Goal: Task Accomplishment & Management: Manage account settings

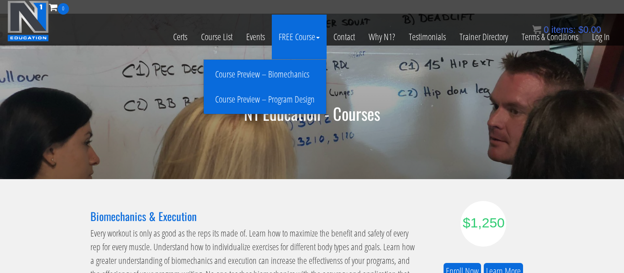
click at [292, 78] on link "Course Preview – Biomechanics" at bounding box center [265, 75] width 118 height 16
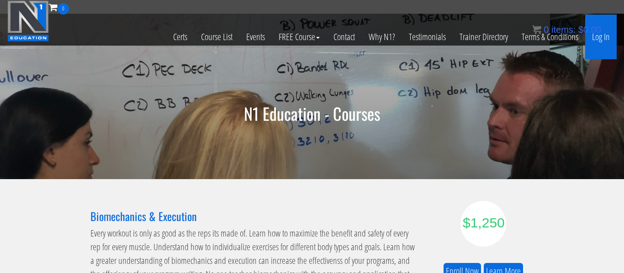
click at [604, 41] on link "Log In" at bounding box center [601, 37] width 32 height 45
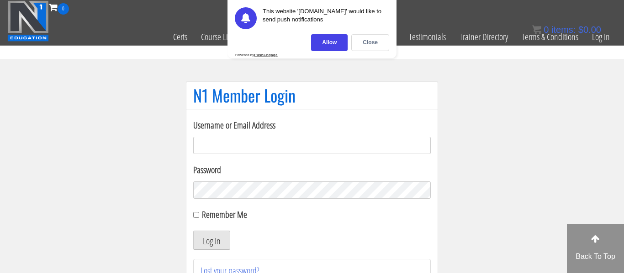
click at [260, 141] on input "Username or Email Address" at bounding box center [311, 145] width 237 height 17
type input "[PERSON_NAME][EMAIL_ADDRESS][DOMAIN_NAME]"
click at [271, 170] on label "Password" at bounding box center [311, 170] width 237 height 14
click at [246, 181] on div "Password" at bounding box center [311, 181] width 237 height 36
click at [221, 267] on link "Lost your password?" at bounding box center [229, 271] width 59 height 12
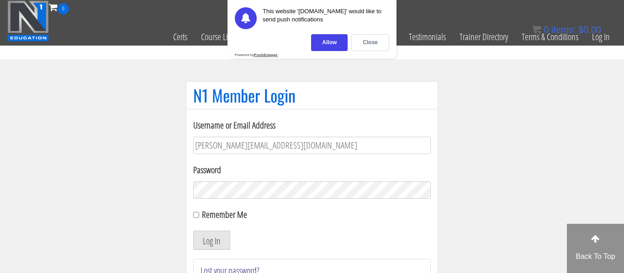
click at [228, 269] on link "Lost your password?" at bounding box center [229, 271] width 59 height 12
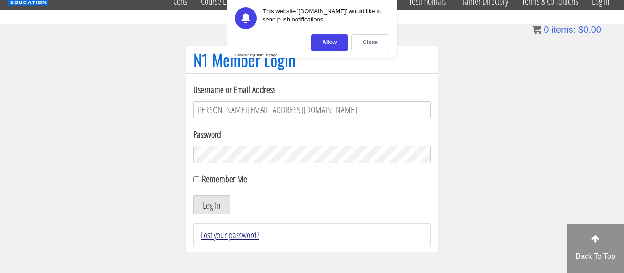
scroll to position [37, 0]
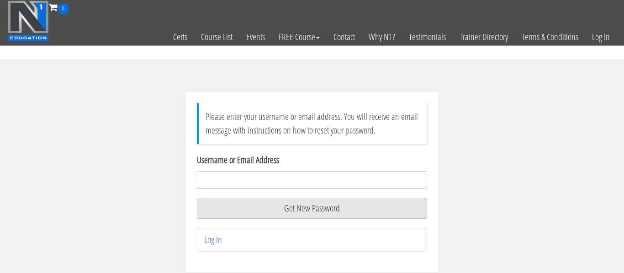
click at [214, 183] on input "Username or Email Address" at bounding box center [312, 180] width 230 height 17
type input "[PERSON_NAME][EMAIL_ADDRESS][DOMAIN_NAME]"
click at [276, 209] on button "Get New Password" at bounding box center [312, 208] width 230 height 21
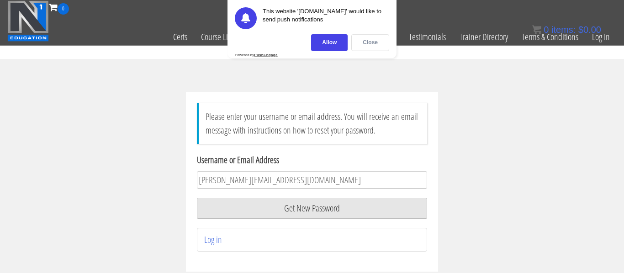
click at [385, 46] on div "Close" at bounding box center [370, 42] width 38 height 17
